Goal: Information Seeking & Learning: Understand process/instructions

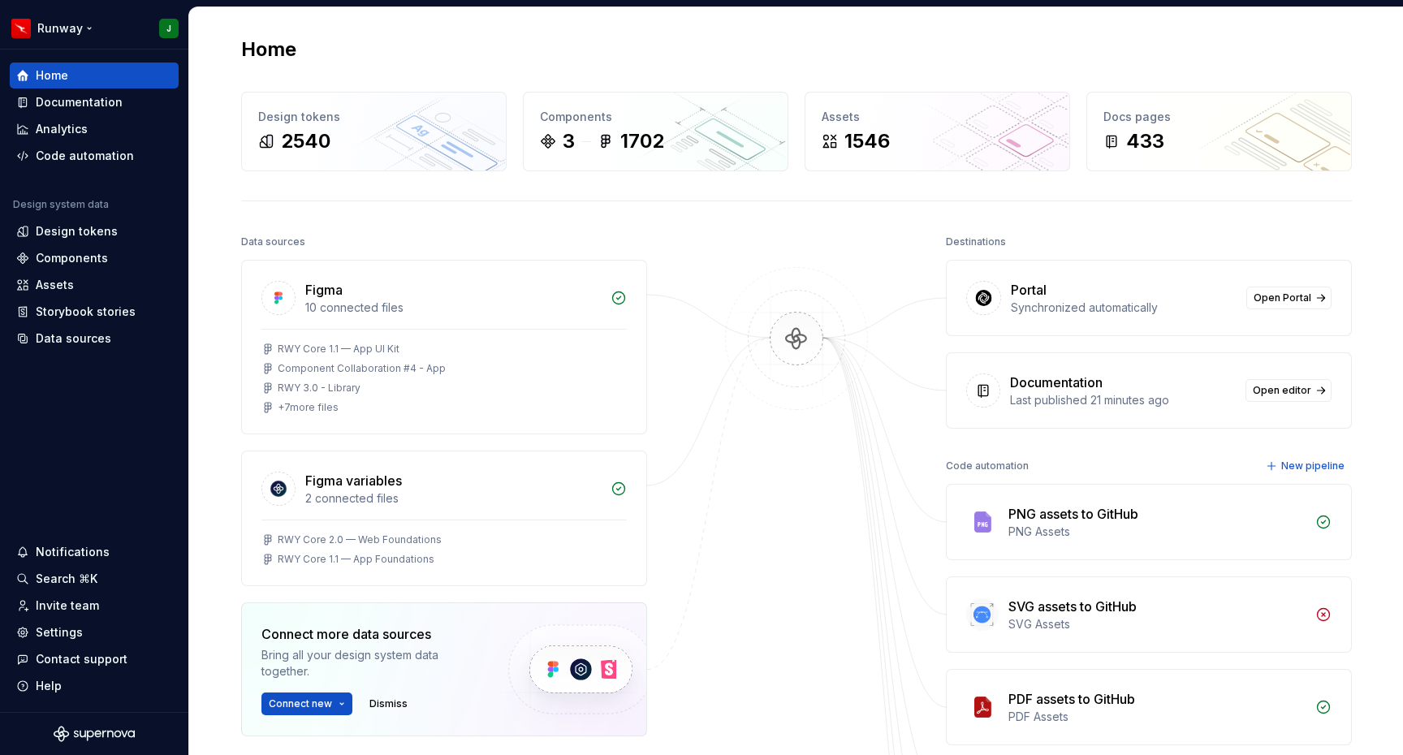
click at [88, 28] on html "Runway J Home Documentation Analytics Code automation Design system data Design…" at bounding box center [701, 377] width 1403 height 755
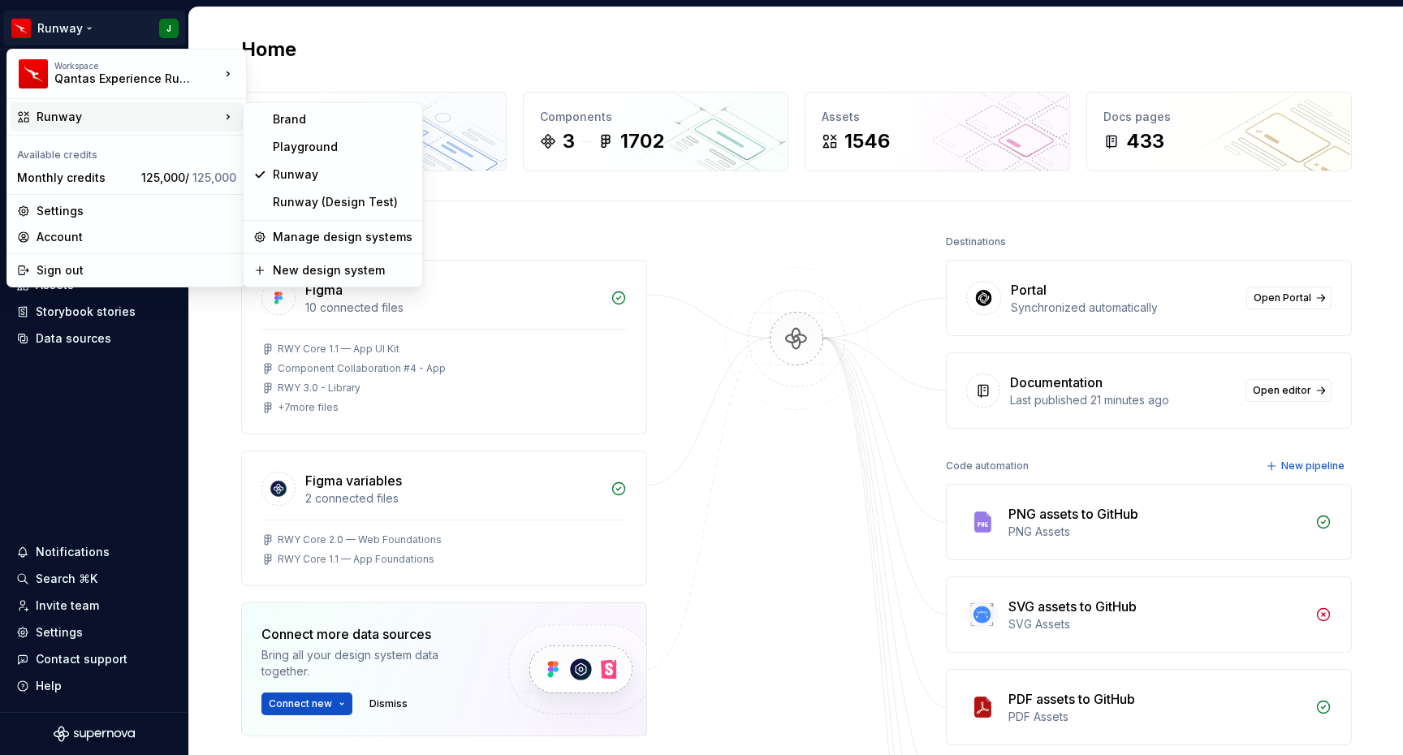
click at [226, 24] on html "Runway J Home Documentation Analytics Code automation Design system data Design…" at bounding box center [701, 377] width 1403 height 755
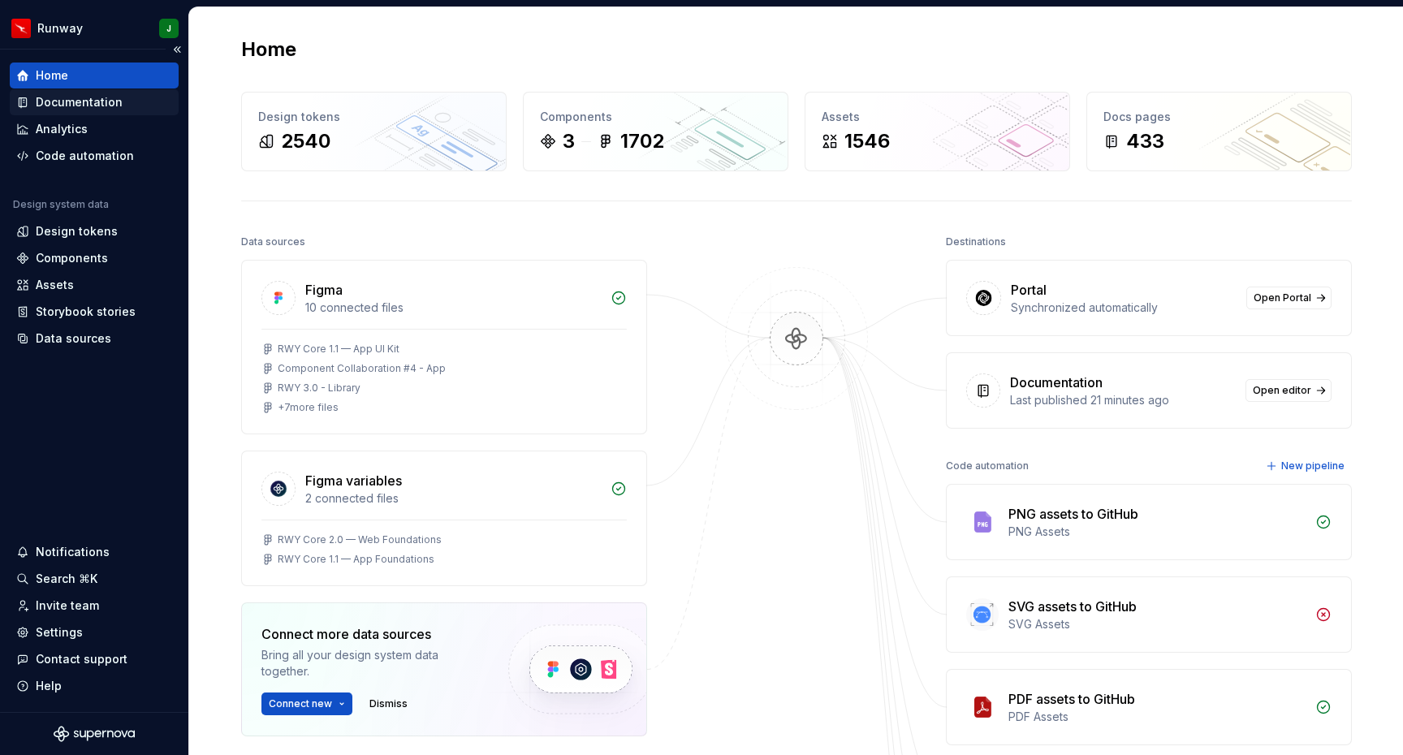
click at [71, 97] on div "Documentation" at bounding box center [79, 102] width 87 height 16
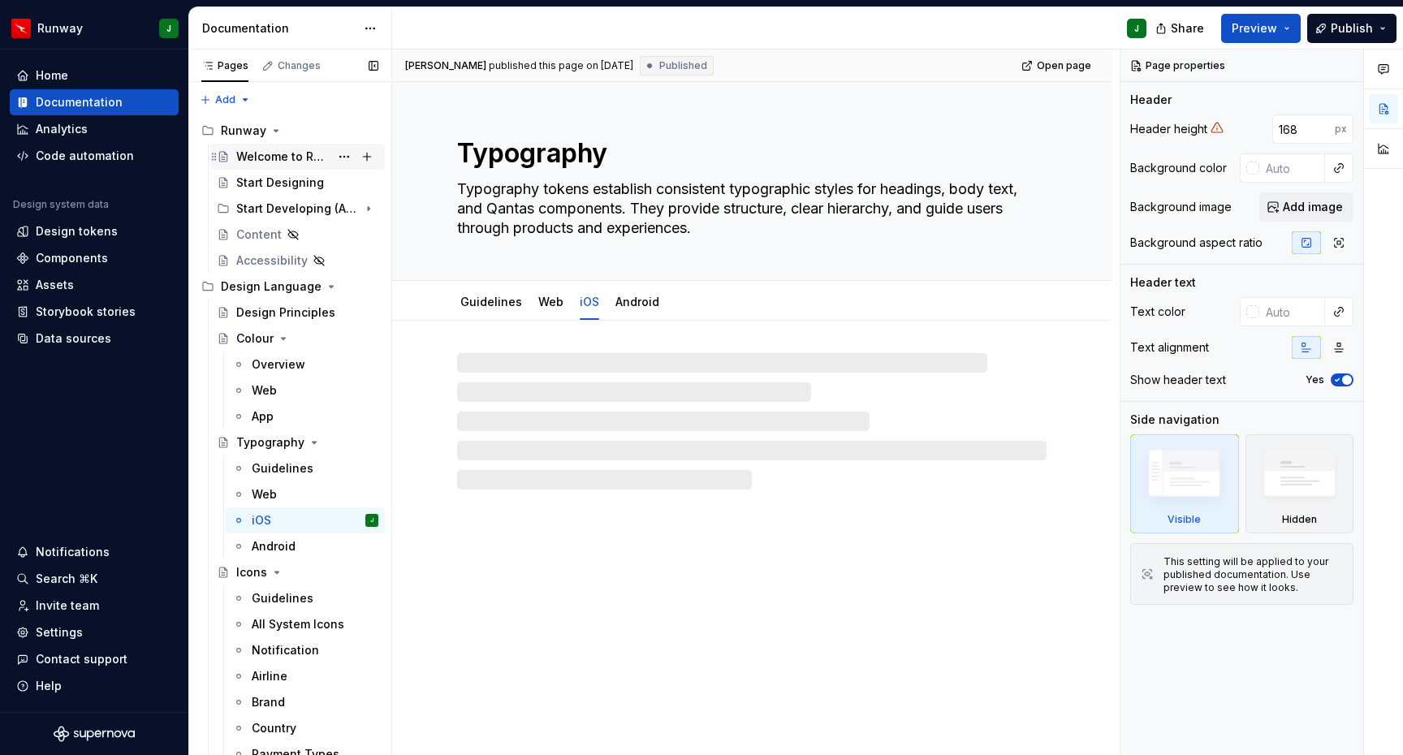
click at [265, 158] on div "Welcome to Runway" at bounding box center [282, 157] width 93 height 16
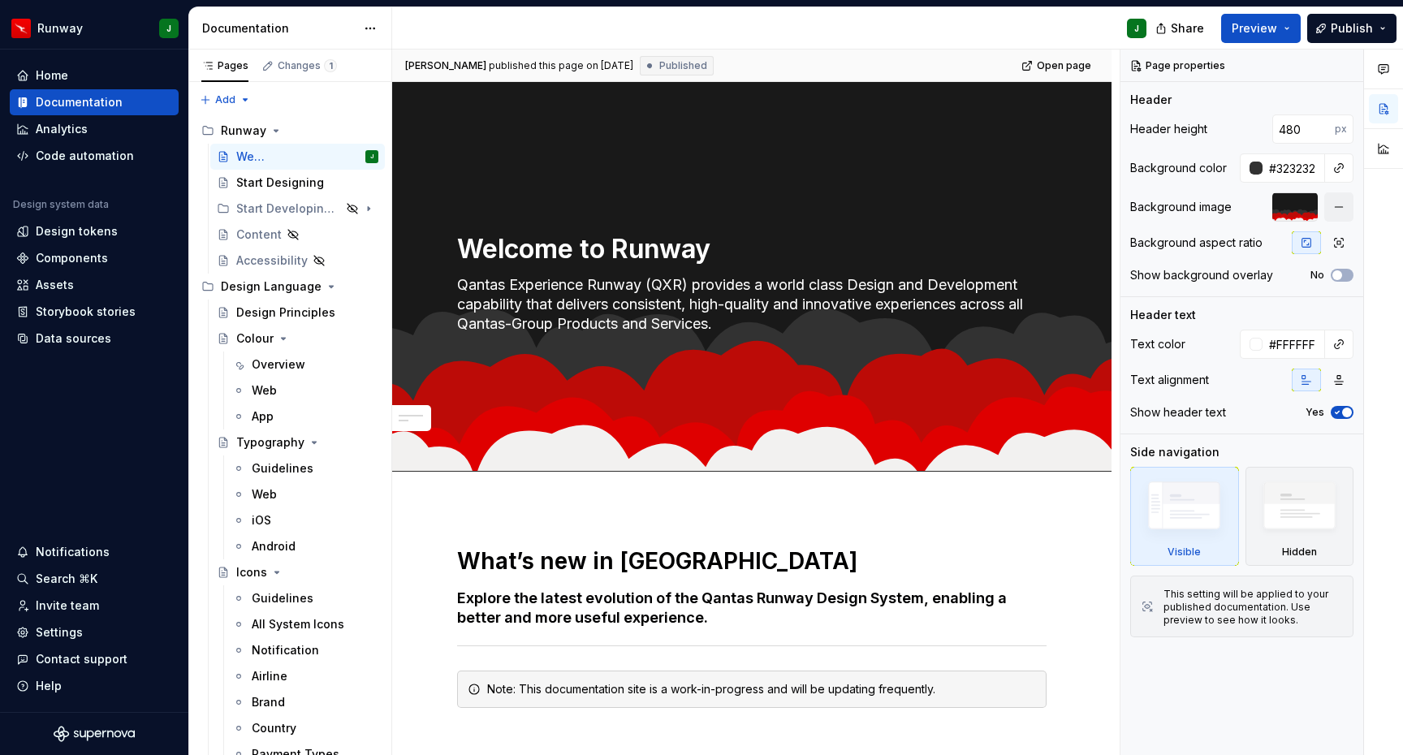
type textarea "*"
